Goal: Check status: Check status

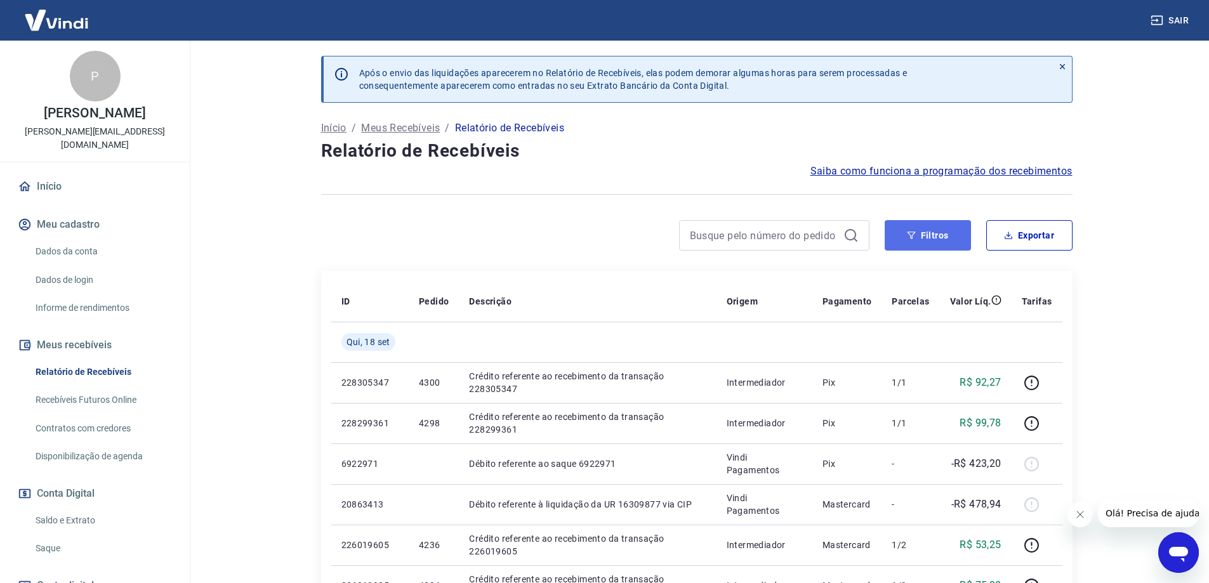
click at [945, 236] on button "Filtros" at bounding box center [928, 235] width 86 height 30
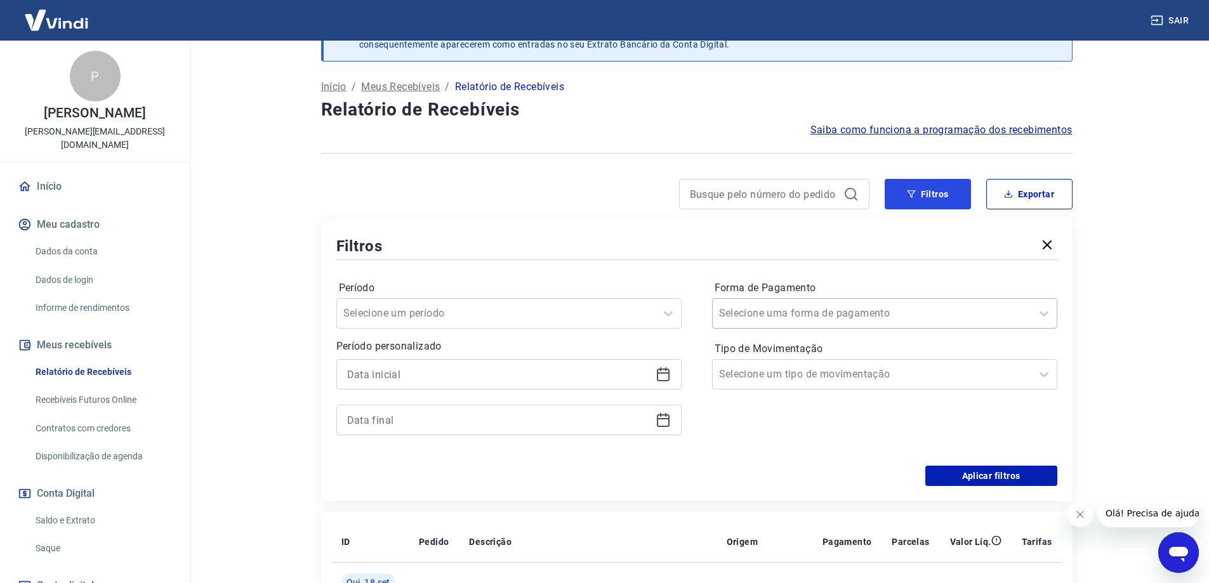
scroll to position [63, 0]
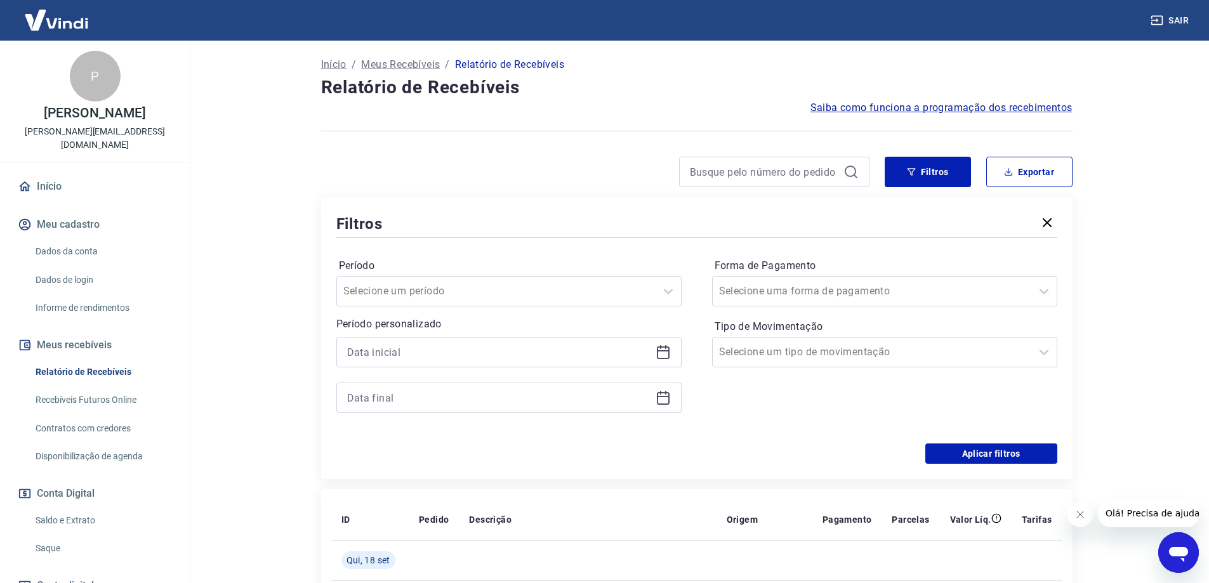
click at [671, 352] on div at bounding box center [508, 352] width 345 height 30
click at [656, 354] on icon at bounding box center [663, 352] width 15 height 15
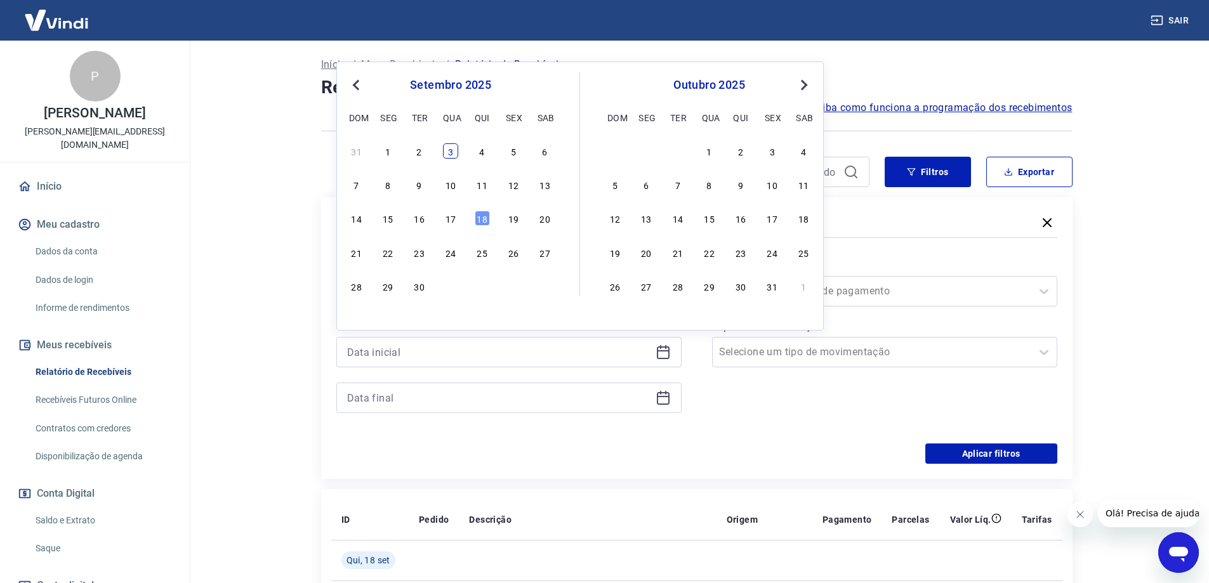
click at [449, 152] on div "3" at bounding box center [450, 150] width 15 height 15
type input "[DATE]"
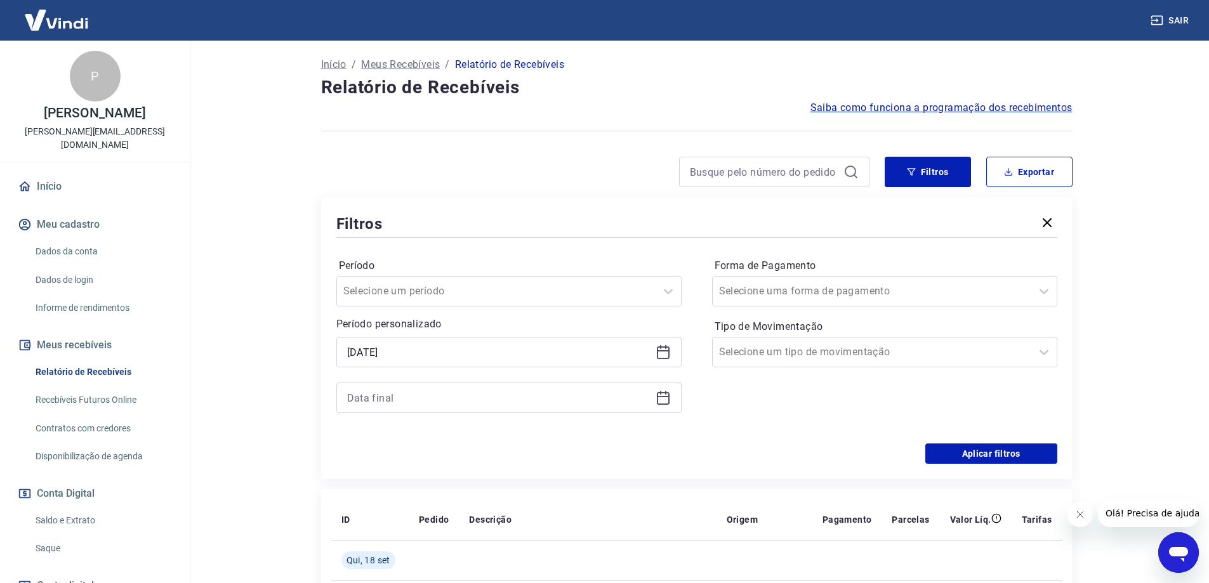
click at [660, 396] on icon at bounding box center [663, 396] width 13 height 1
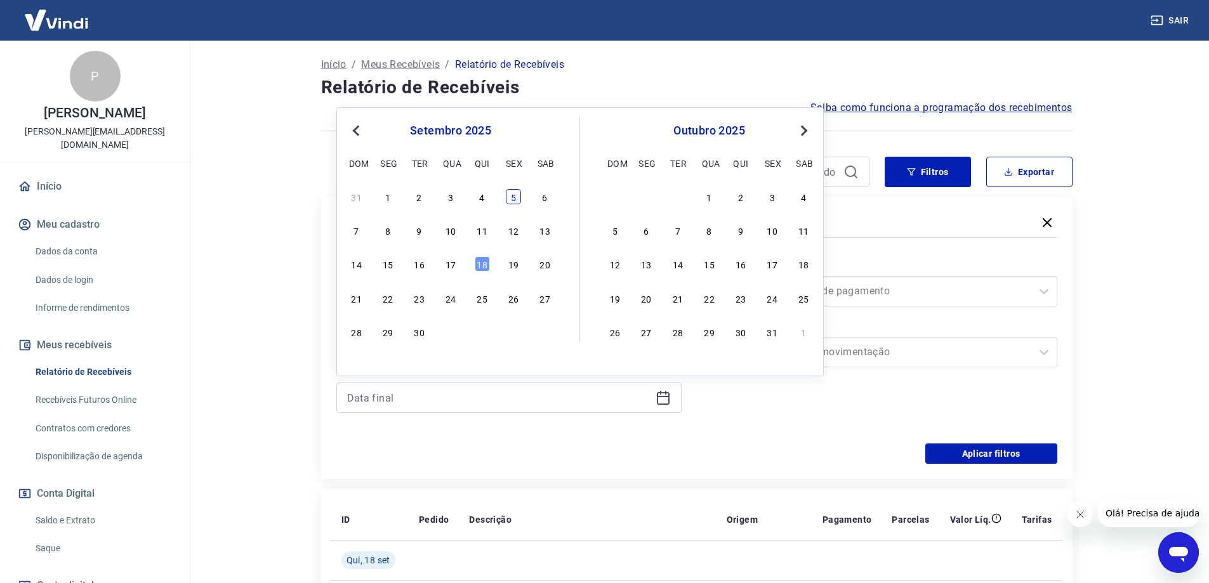
click at [516, 197] on div "5" at bounding box center [513, 196] width 15 height 15
type input "[DATE]"
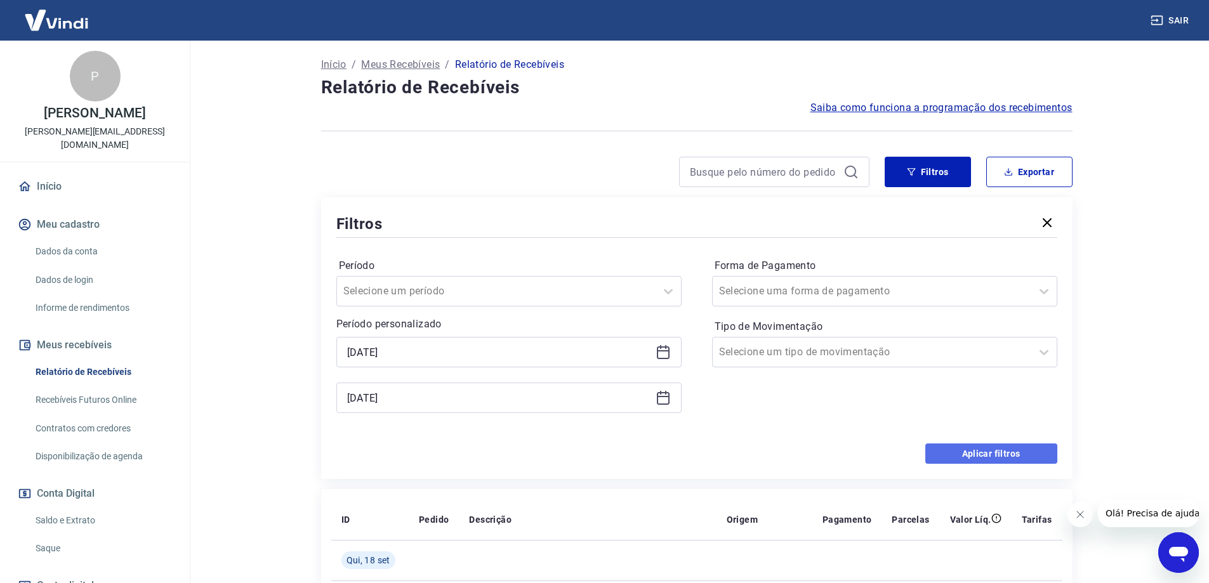
click at [981, 452] on button "Aplicar filtros" at bounding box center [991, 454] width 132 height 20
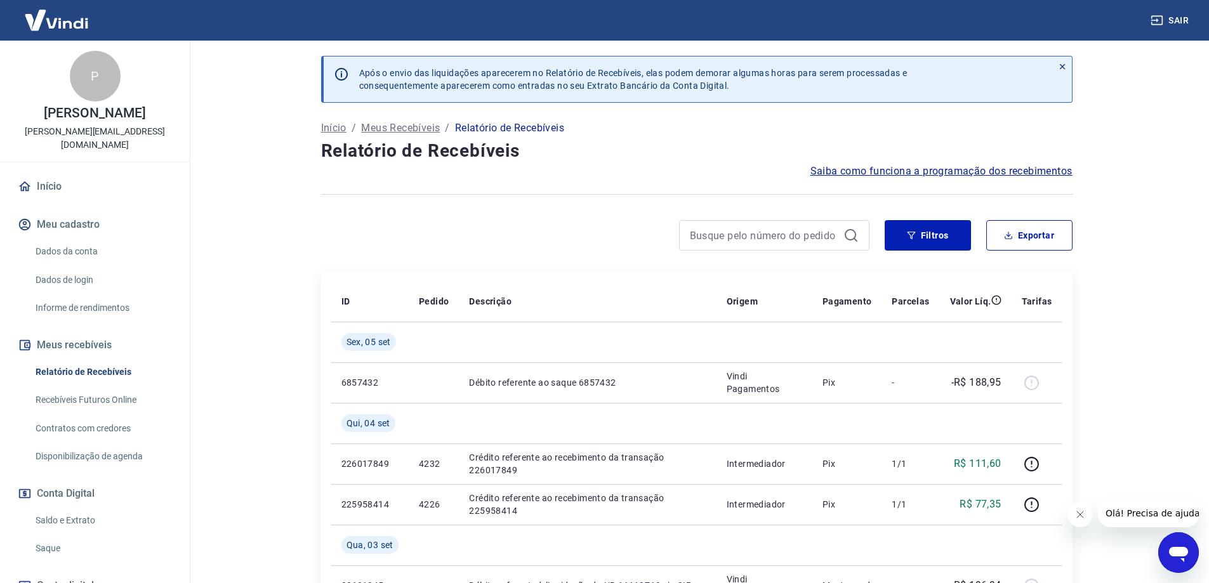
click at [63, 508] on link "Saldo e Extrato" at bounding box center [102, 521] width 144 height 26
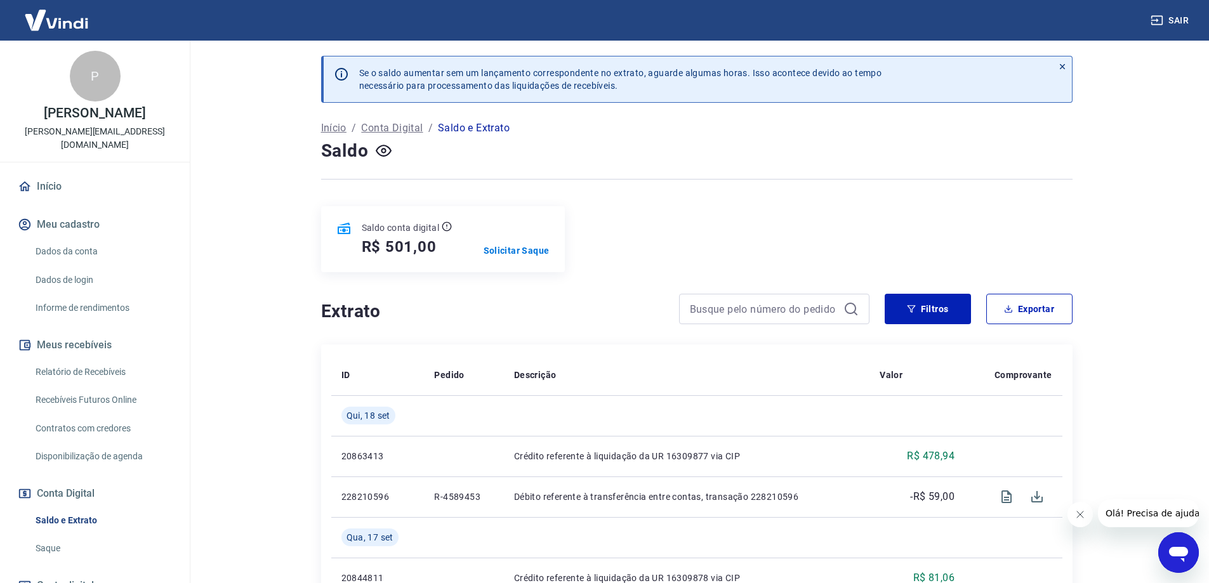
click at [53, 536] on link "Saque" at bounding box center [102, 549] width 144 height 26
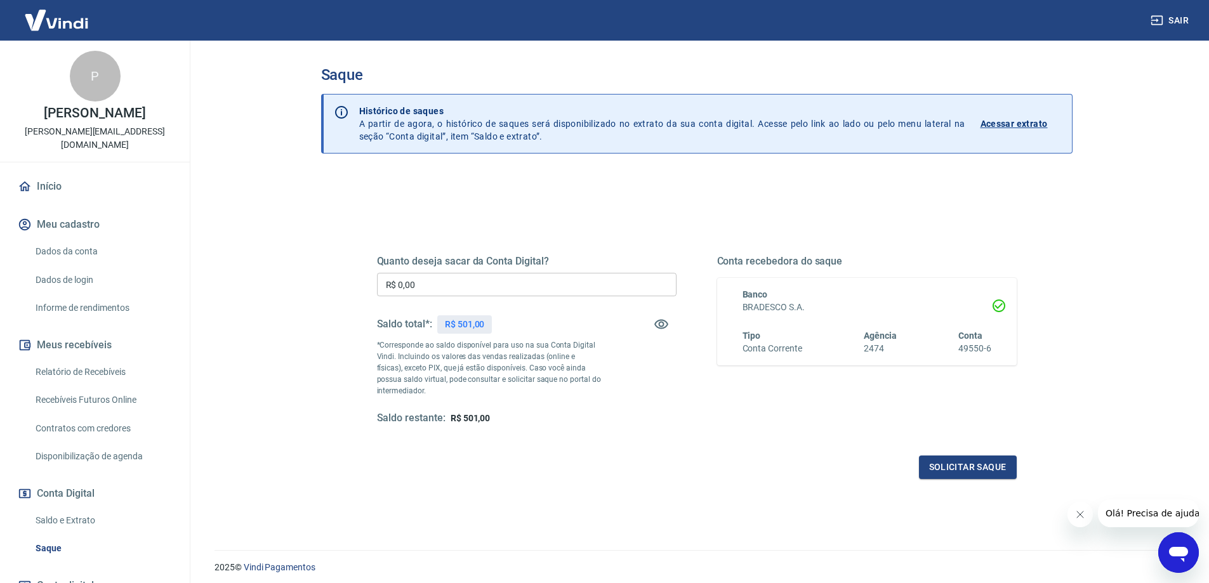
click at [989, 123] on p "Acessar extrato" at bounding box center [1014, 123] width 67 height 13
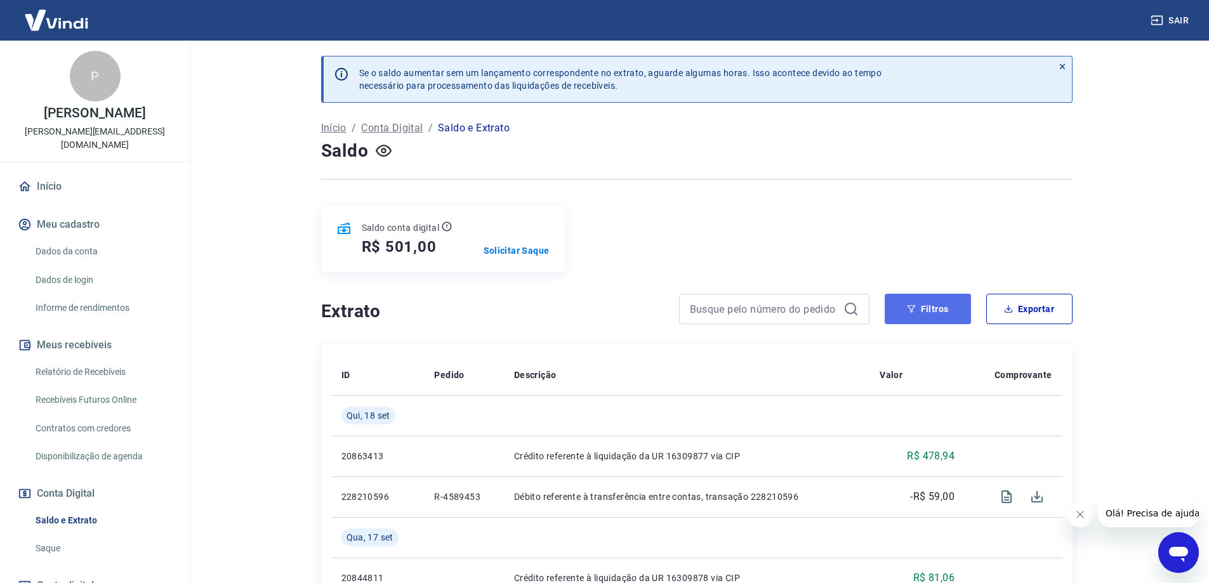
click at [932, 315] on button "Filtros" at bounding box center [928, 309] width 86 height 30
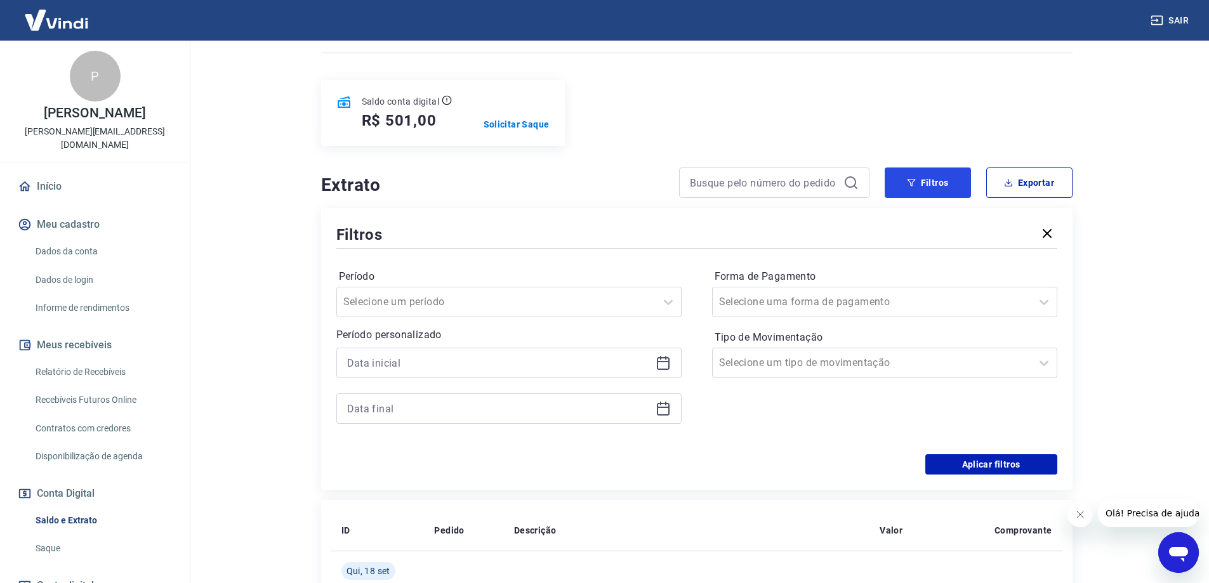
scroll to position [127, 0]
click at [667, 364] on icon at bounding box center [663, 362] width 15 height 15
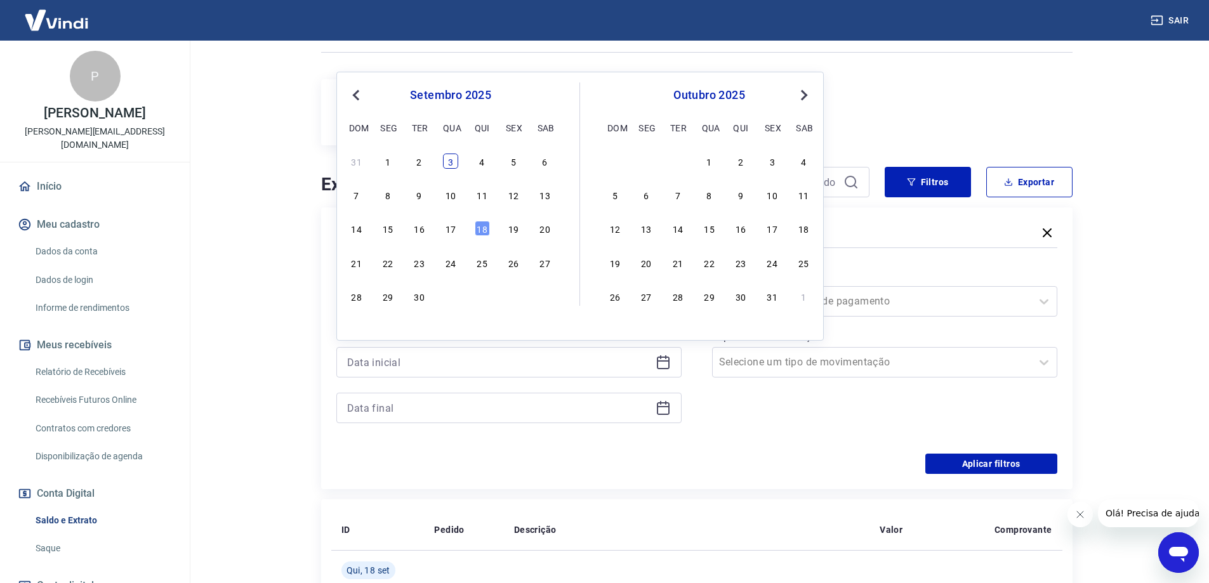
click at [454, 163] on div "3" at bounding box center [450, 161] width 15 height 15
type input "[DATE]"
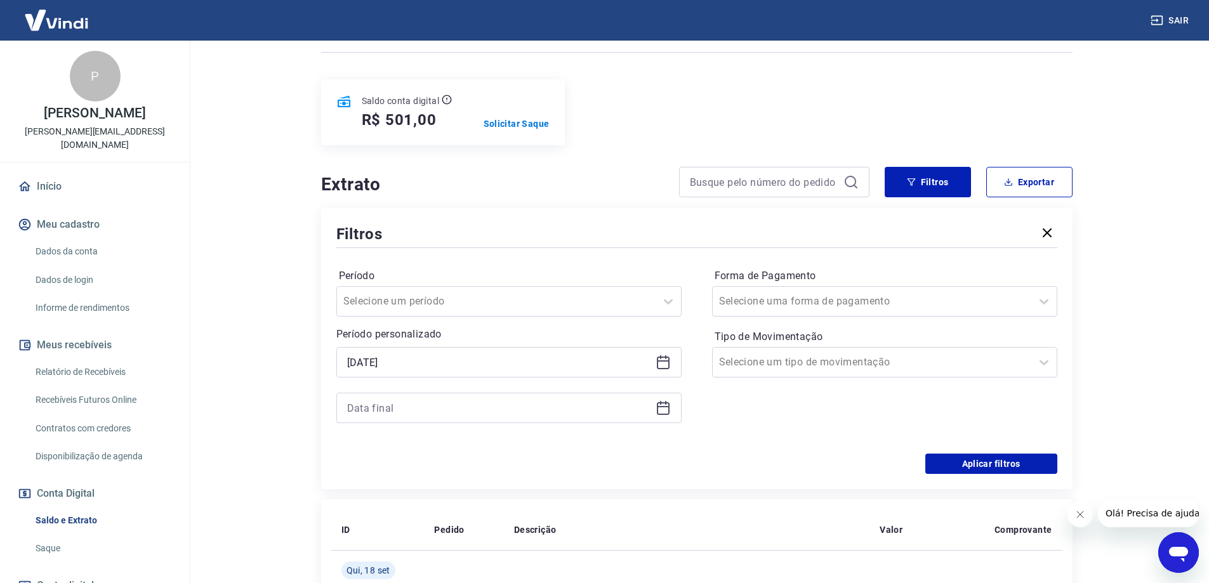
click at [663, 409] on icon at bounding box center [663, 408] width 15 height 15
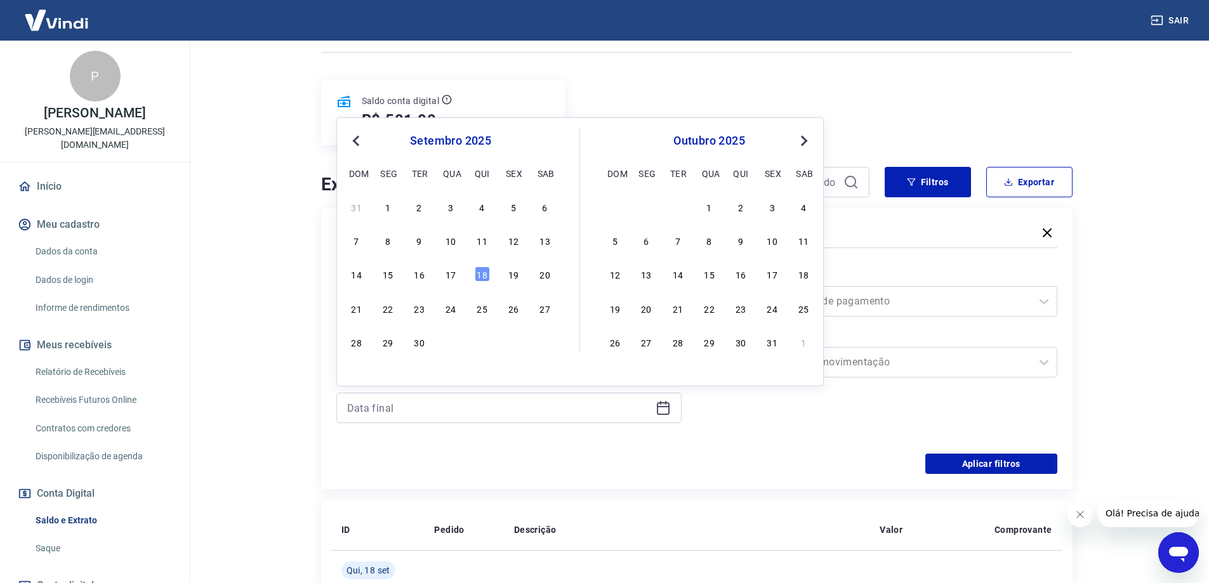
click at [514, 202] on div "5" at bounding box center [513, 206] width 15 height 15
type input "[DATE]"
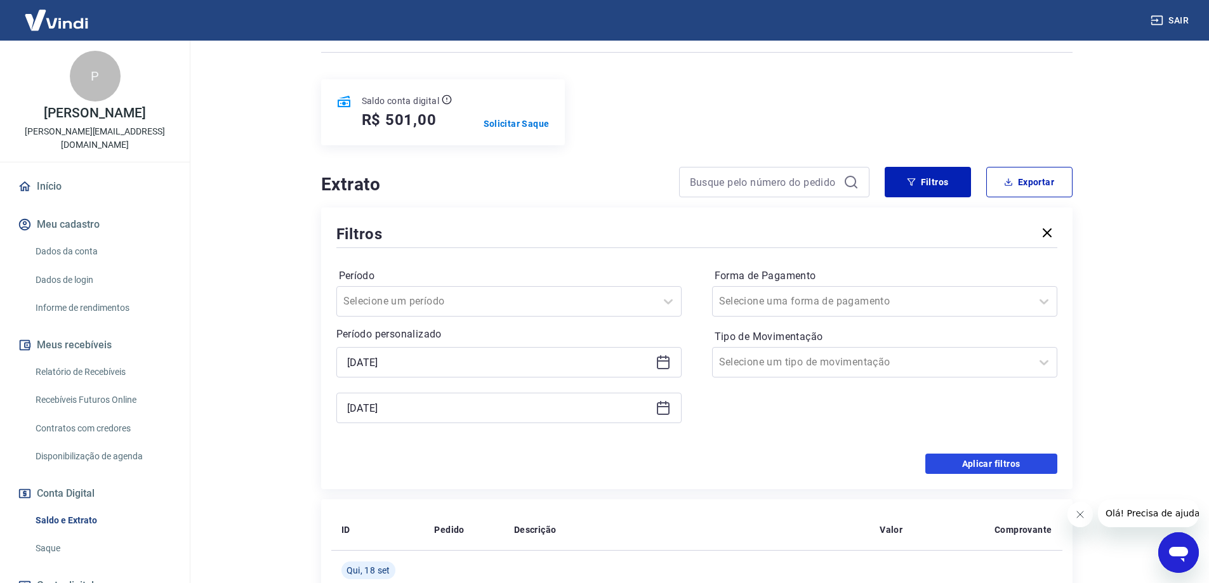
click at [985, 474] on button "Aplicar filtros" at bounding box center [991, 464] width 132 height 20
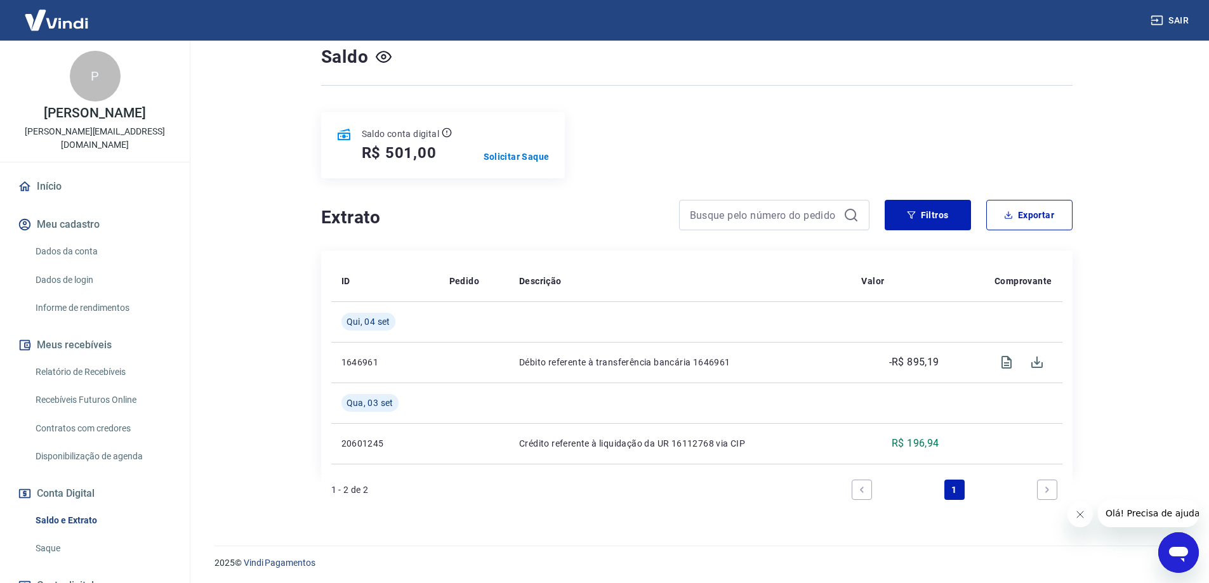
scroll to position [96, 0]
